Goal: Information Seeking & Learning: Learn about a topic

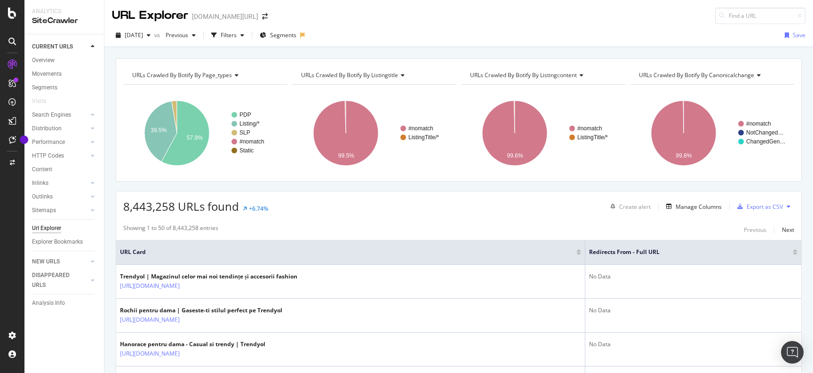
click at [452, 48] on div "URLs Crawled By Botify By page_types Chart (by Value) Table Expand Export as CS…" at bounding box center [459, 58] width 709 height 23
click at [684, 206] on div "Manage Columns" at bounding box center [699, 207] width 46 height 8
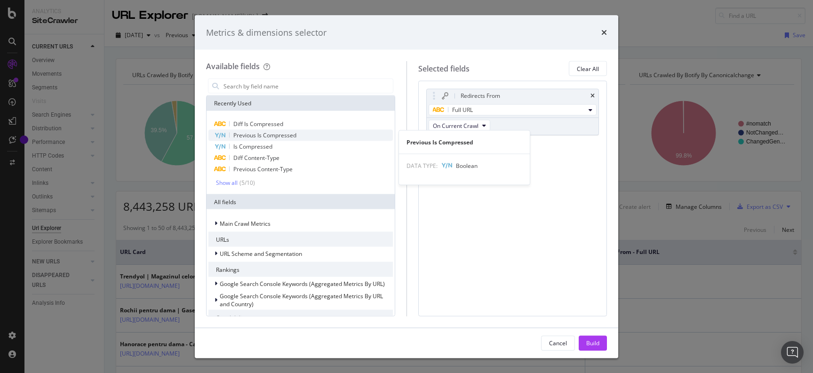
click at [287, 135] on span "Previous Is Compressed" at bounding box center [265, 135] width 63 height 8
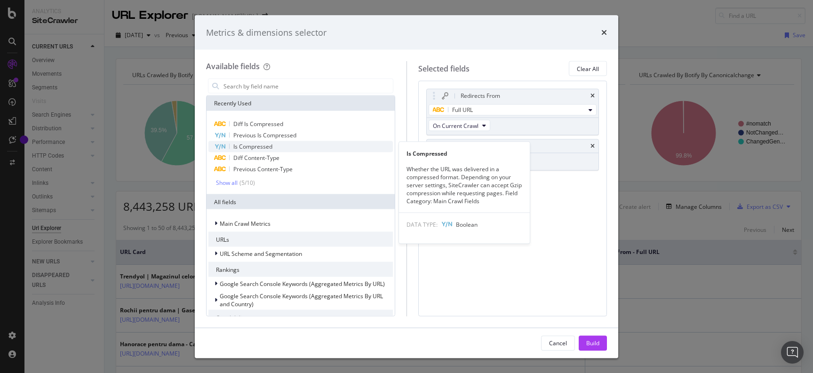
click at [272, 146] on span "Is Compressed" at bounding box center [253, 147] width 39 height 8
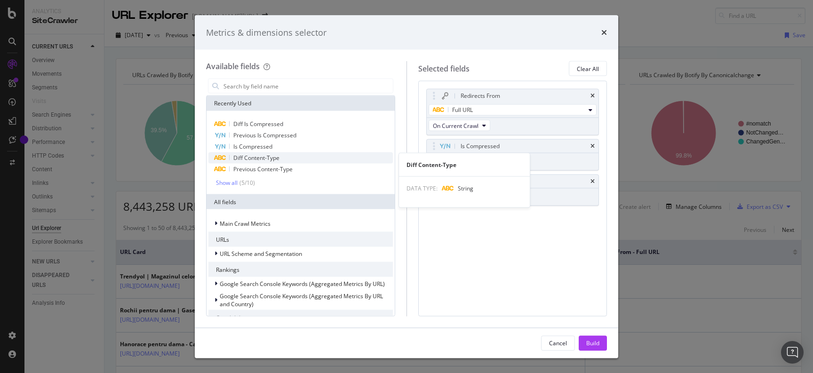
click at [277, 153] on div "Diff Content-Type" at bounding box center [301, 158] width 185 height 11
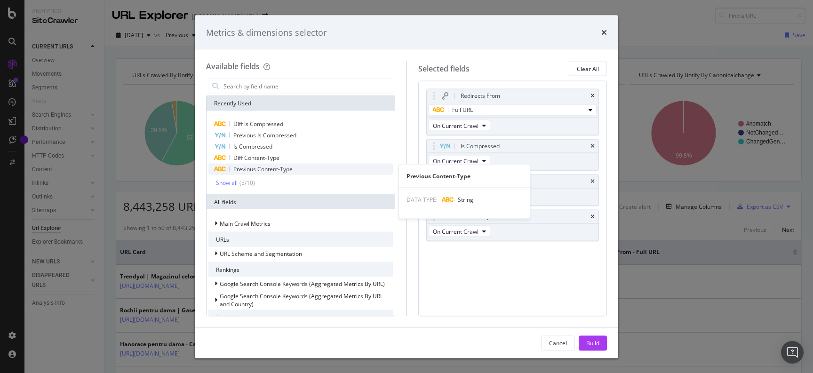
click at [281, 164] on span "Previous Content-Type" at bounding box center [301, 169] width 185 height 11
click at [272, 169] on span "Previous Content-Type" at bounding box center [263, 169] width 59 height 8
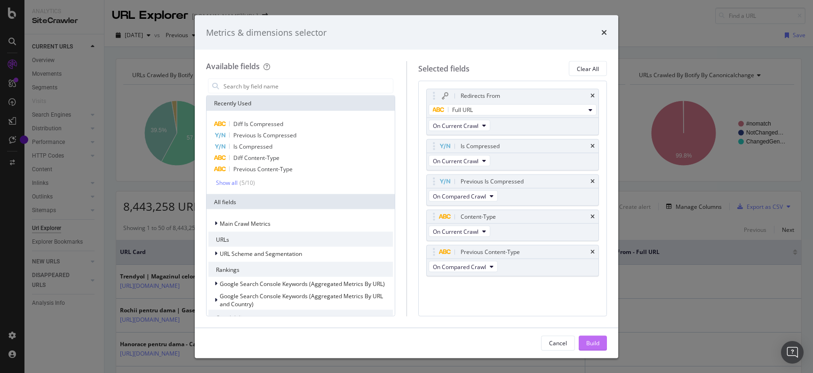
click at [588, 341] on div "Build" at bounding box center [593, 343] width 13 height 8
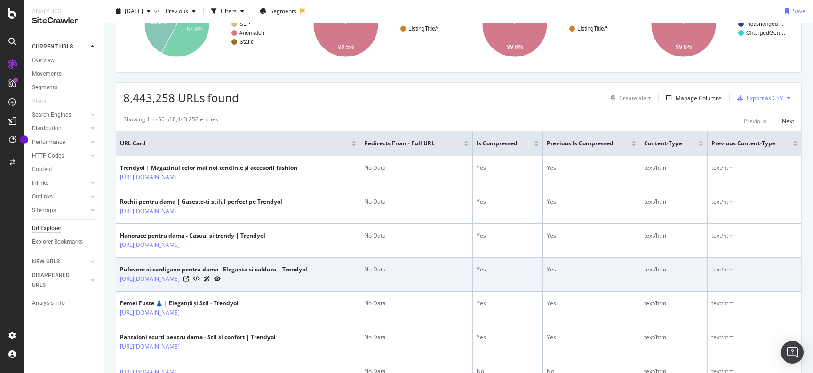
scroll to position [0, 102]
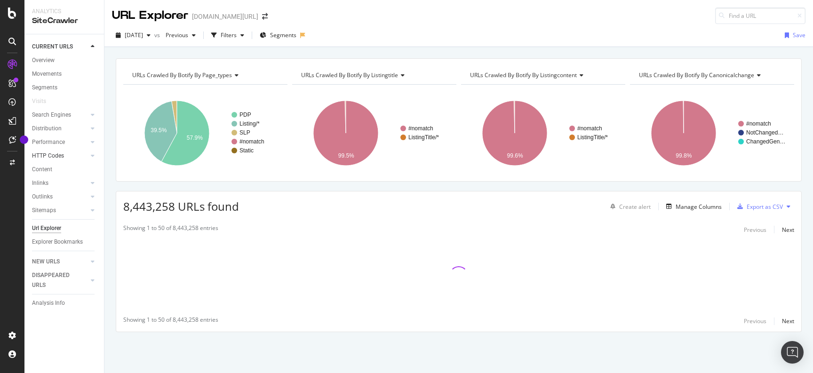
click at [73, 153] on link "HTTP Codes" at bounding box center [60, 156] width 56 height 10
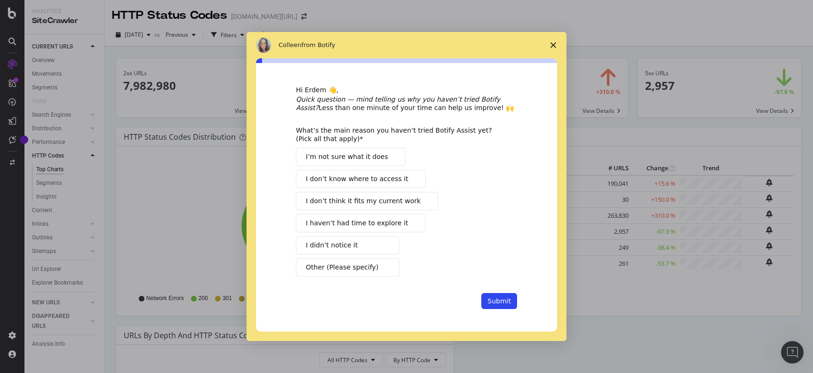
click at [554, 47] on icon "Close survey" at bounding box center [554, 45] width 6 height 6
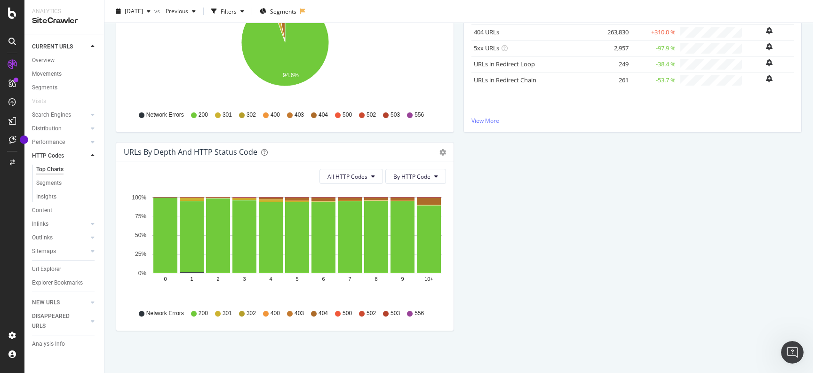
scroll to position [184, 0]
click at [66, 143] on link "Performance" at bounding box center [60, 142] width 56 height 10
